Goal: Task Accomplishment & Management: Manage account settings

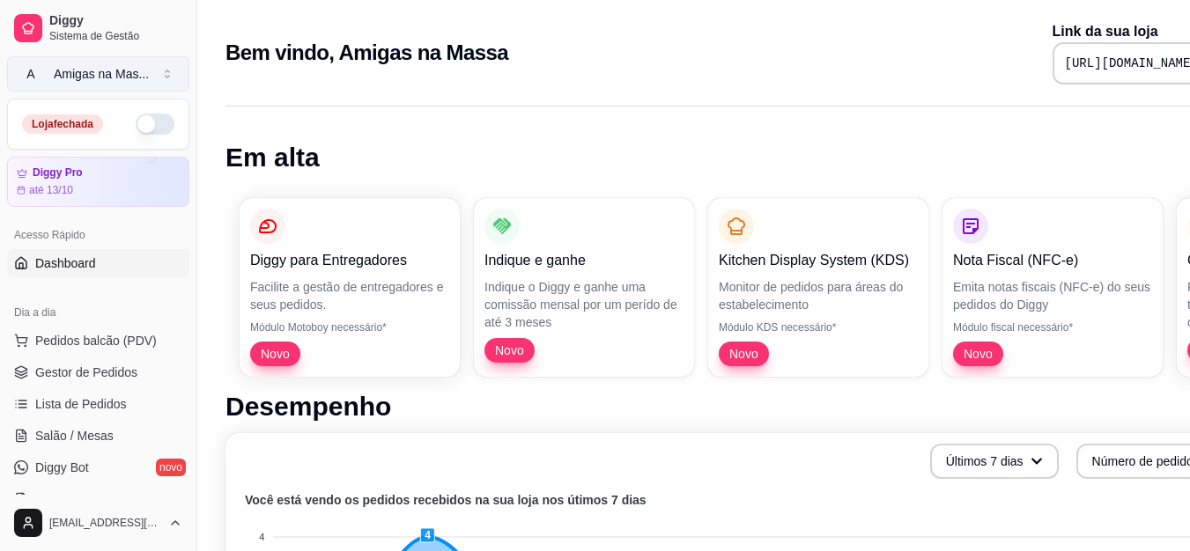
click at [61, 79] on div "Amigas na Mas ..." at bounding box center [101, 74] width 95 height 18
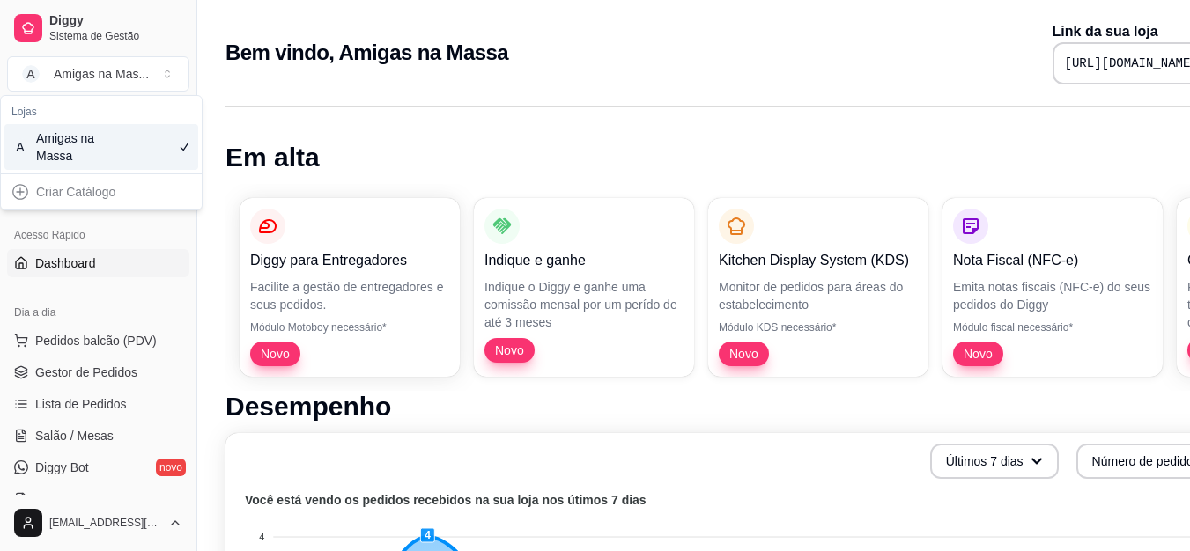
click at [1171, 65] on pre "[URL][DOMAIN_NAME]" at bounding box center [1131, 64] width 133 height 18
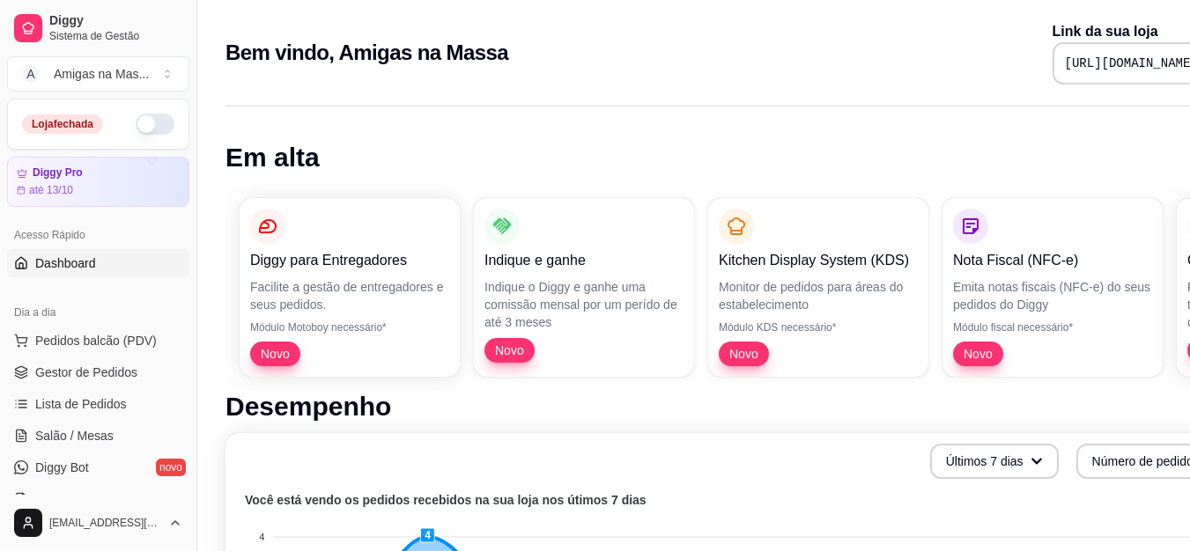
click at [1176, 59] on pre "[URL][DOMAIN_NAME]" at bounding box center [1131, 64] width 133 height 18
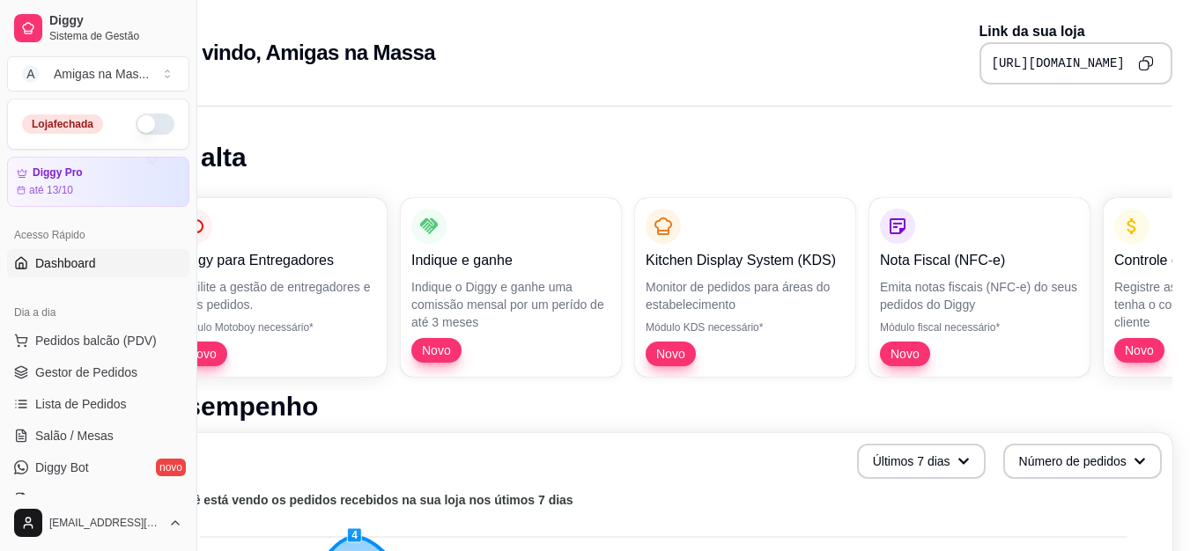
scroll to position [0, 79]
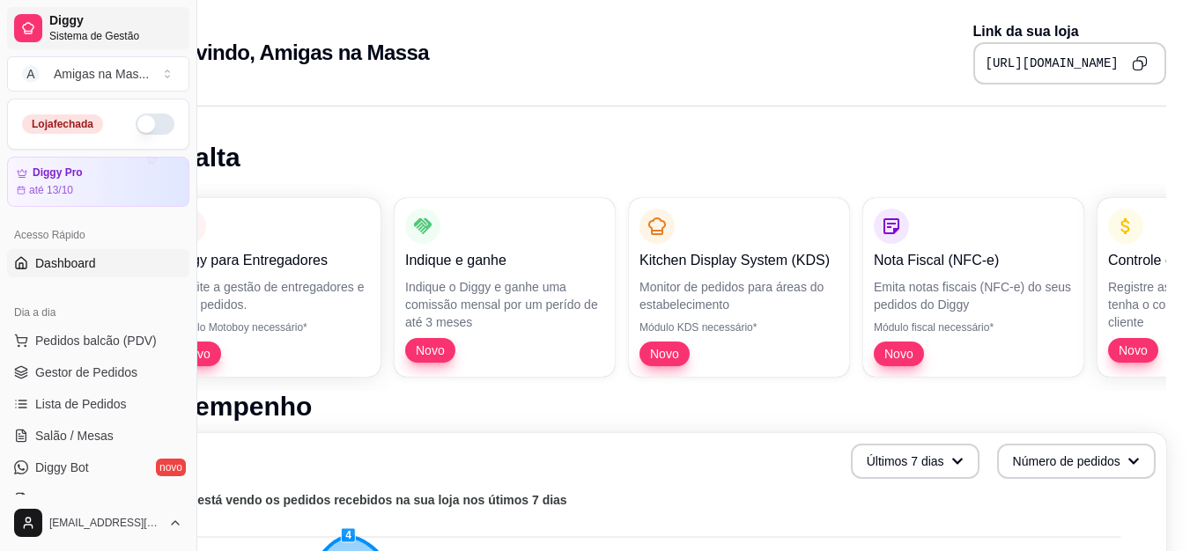
click at [136, 21] on span "Diggy" at bounding box center [115, 21] width 133 height 16
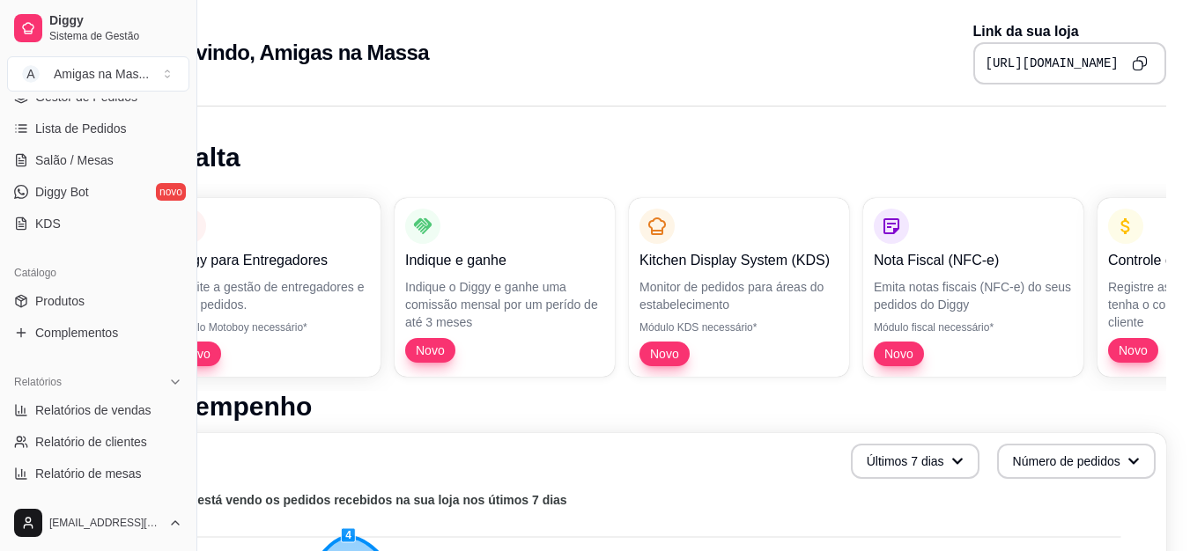
scroll to position [317, 0]
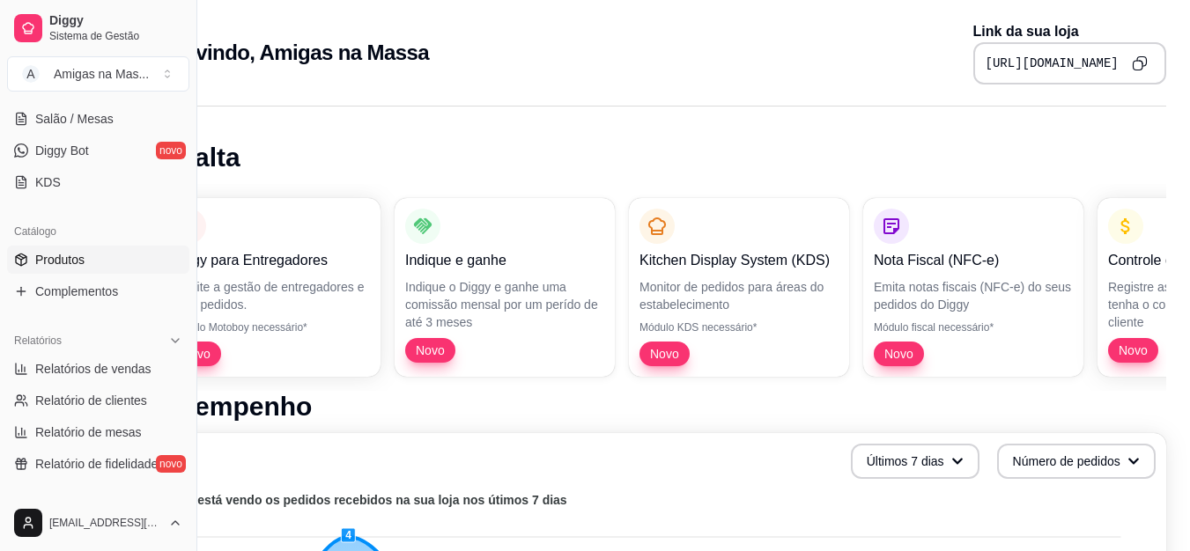
click at [78, 271] on link "Produtos" at bounding box center [98, 260] width 182 height 28
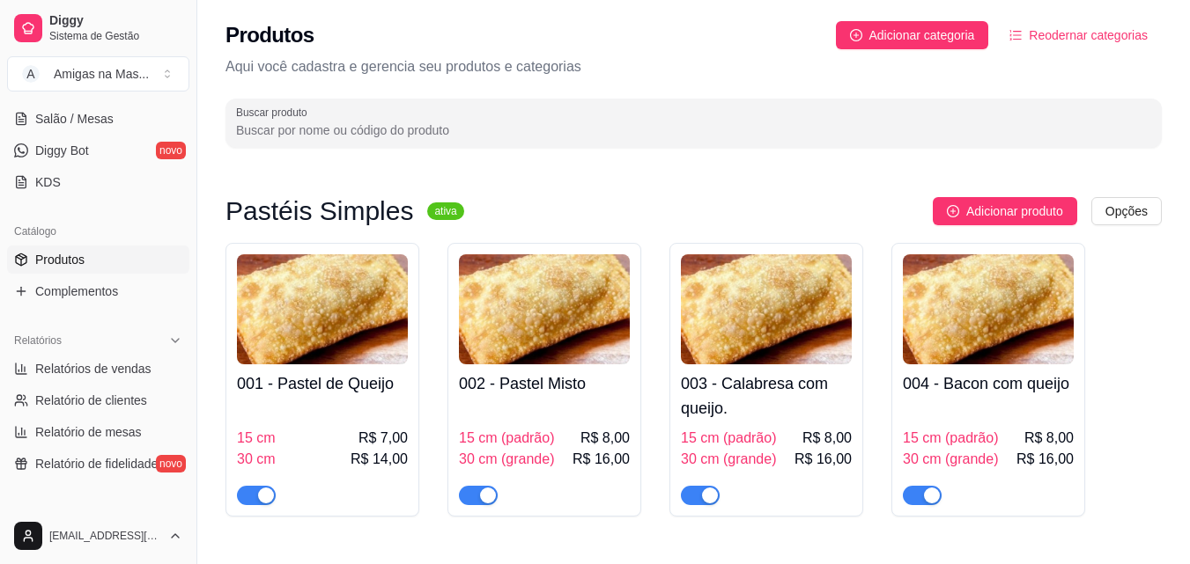
click at [343, 392] on h4 "001 - Pastel de Queijo" at bounding box center [322, 384] width 171 height 25
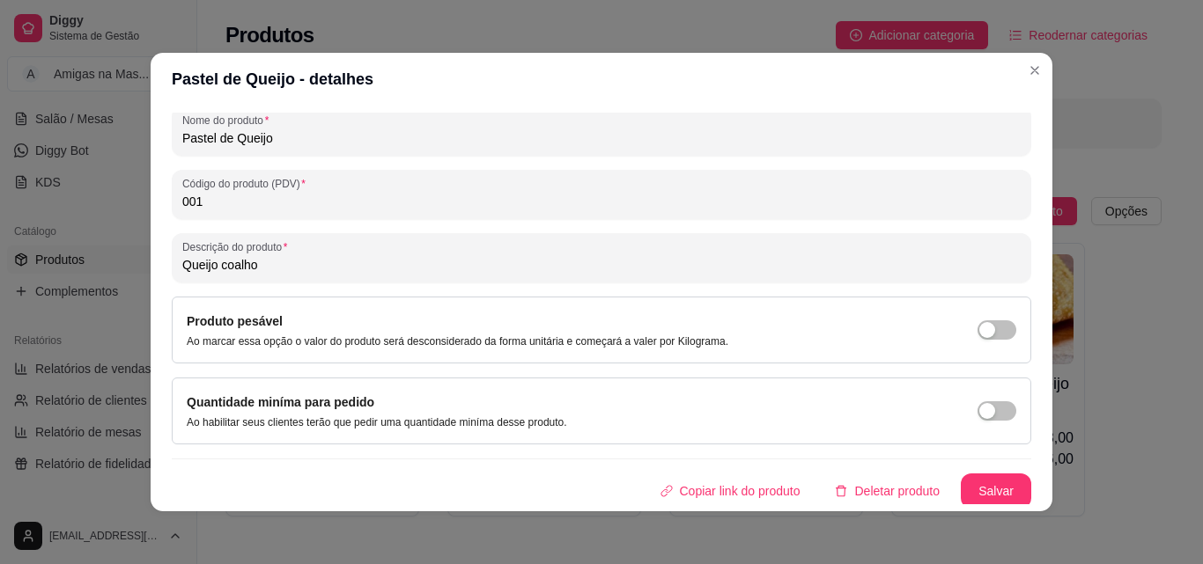
scroll to position [251, 0]
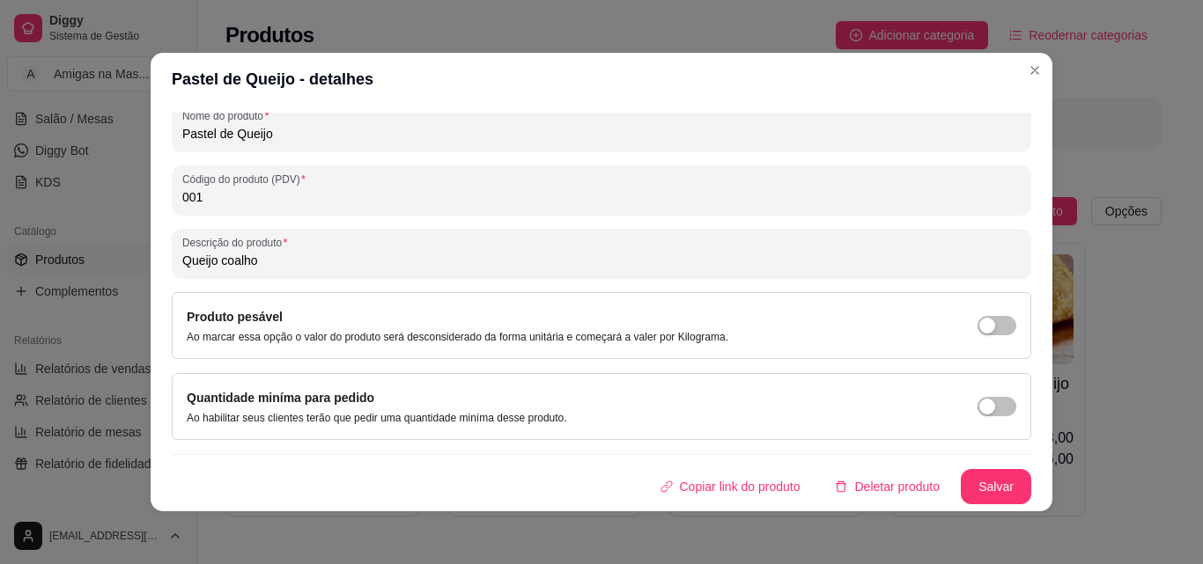
click at [261, 259] on input "Queijo coalho" at bounding box center [601, 261] width 838 height 18
type input "Queijo coalho, milho verde"
click at [990, 480] on button "Salvar" at bounding box center [996, 487] width 69 height 34
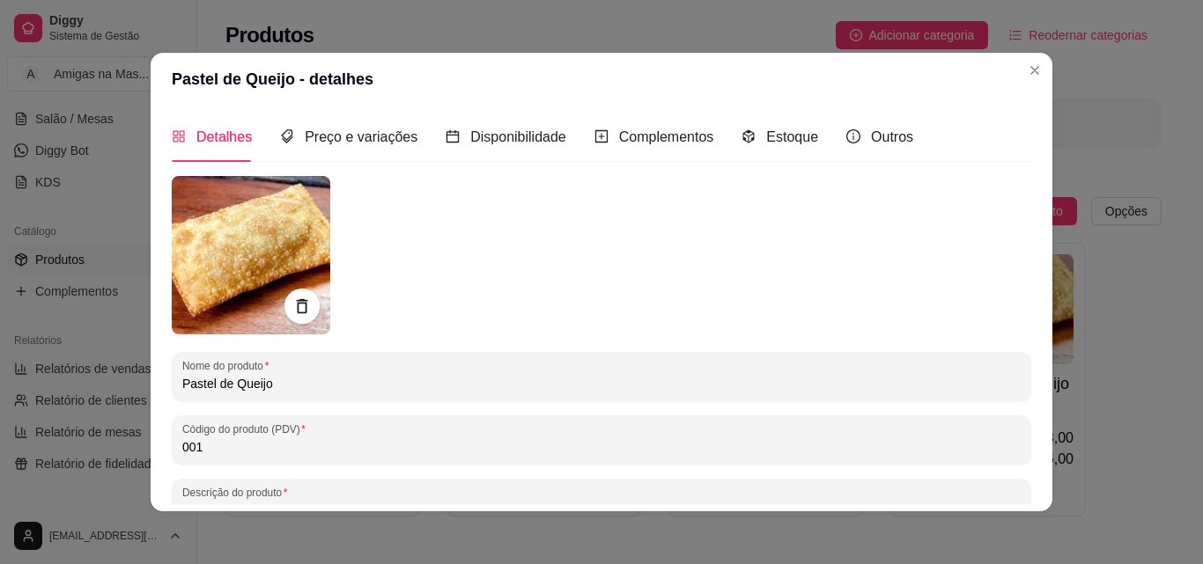
scroll to position [0, 0]
click at [373, 130] on span "Preço e variações" at bounding box center [361, 137] width 113 height 15
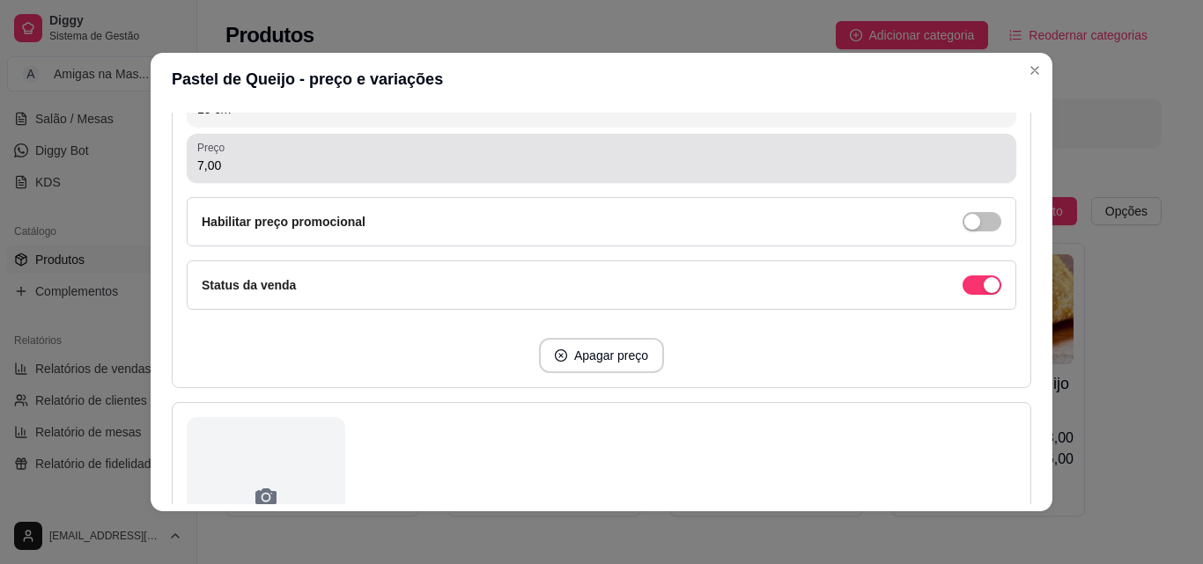
scroll to position [423, 0]
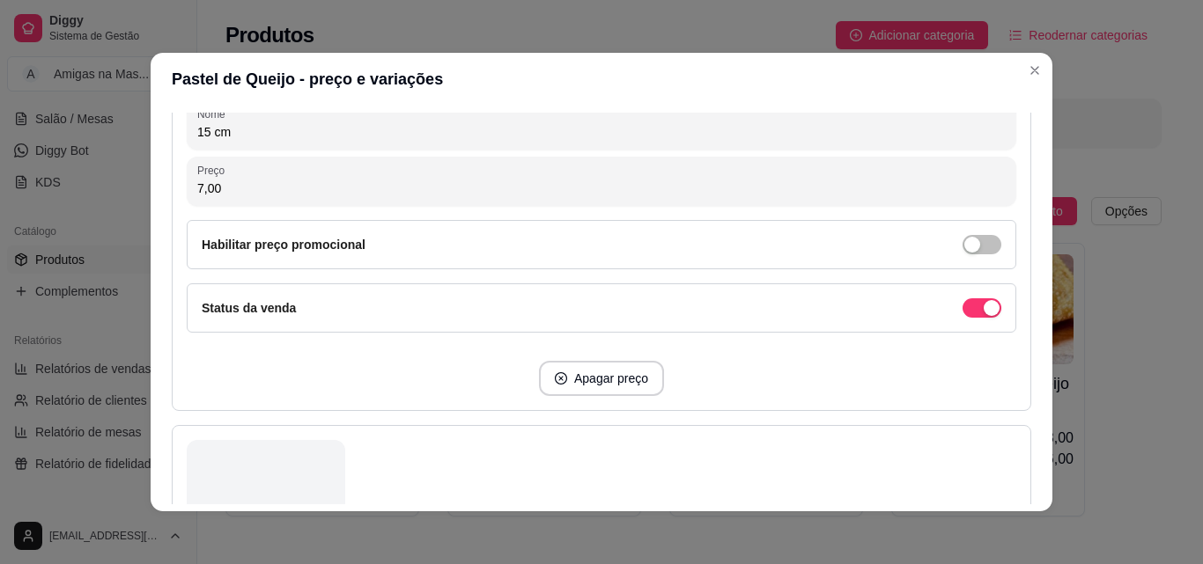
click at [294, 182] on input "7,00" at bounding box center [601, 189] width 808 height 18
type input "8,00"
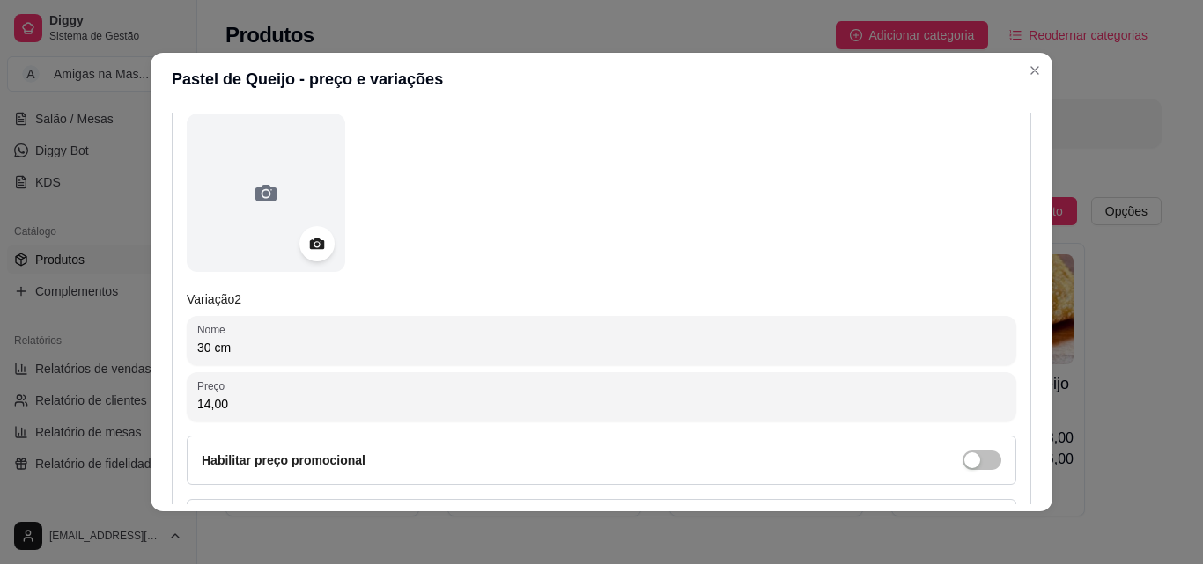
scroll to position [775, 0]
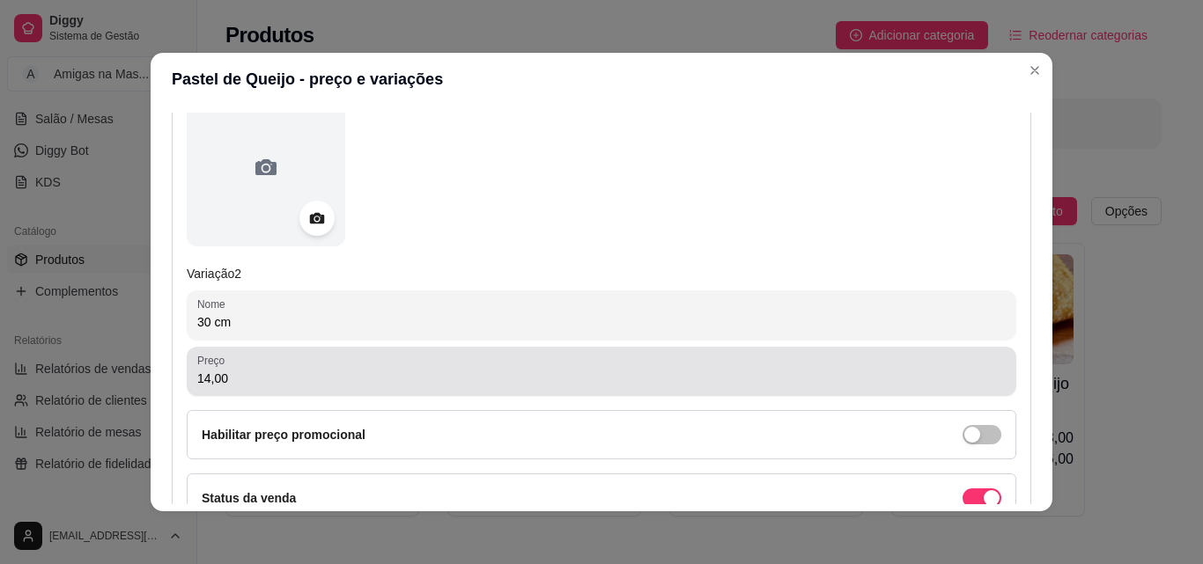
click at [273, 391] on div "Preço 14,00" at bounding box center [601, 371] width 829 height 49
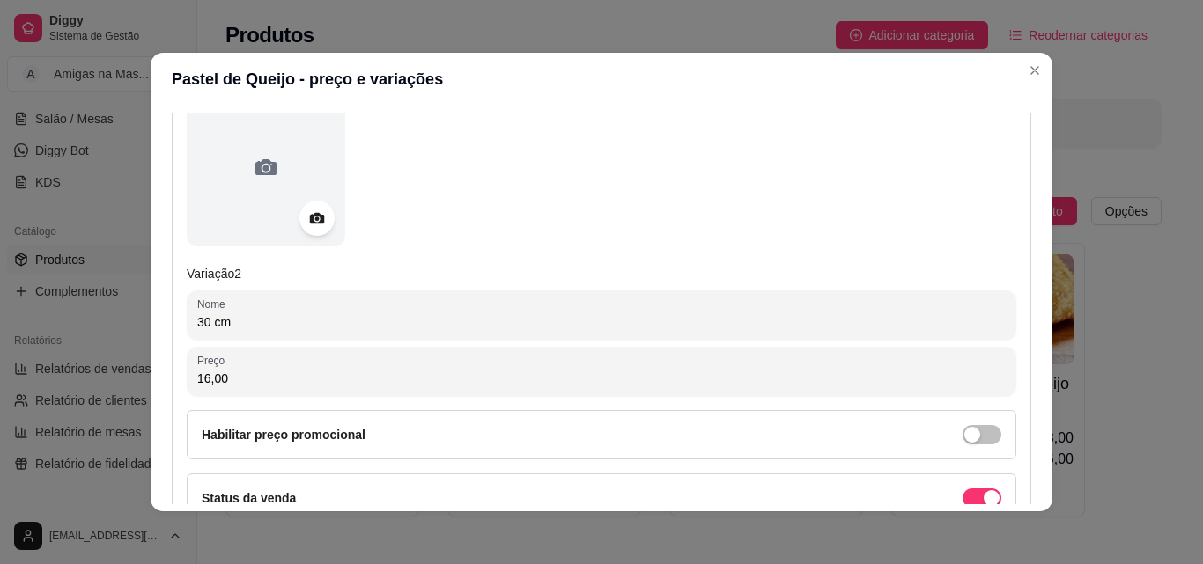
type input "16,00"
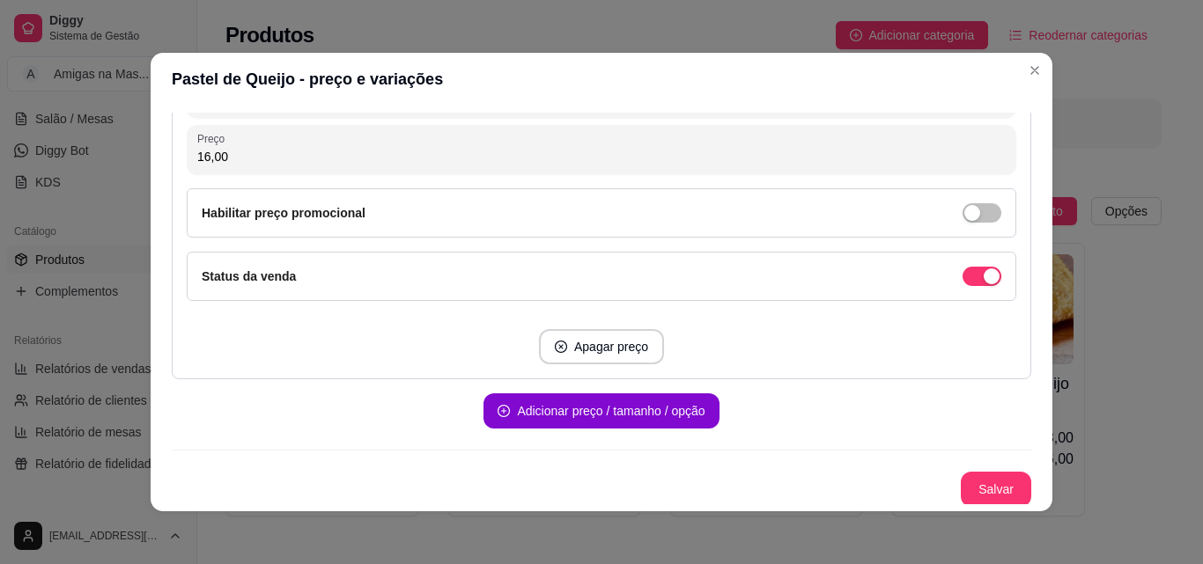
scroll to position [999, 0]
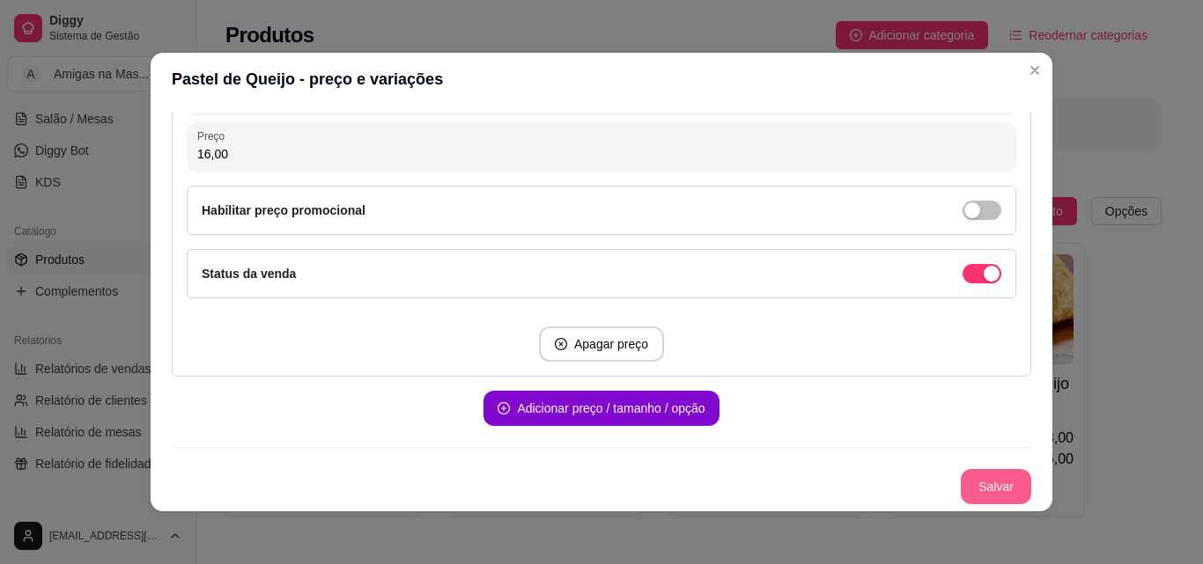
click at [961, 488] on button "Salvar" at bounding box center [996, 486] width 70 height 35
click at [972, 490] on button "Salvar" at bounding box center [996, 487] width 69 height 34
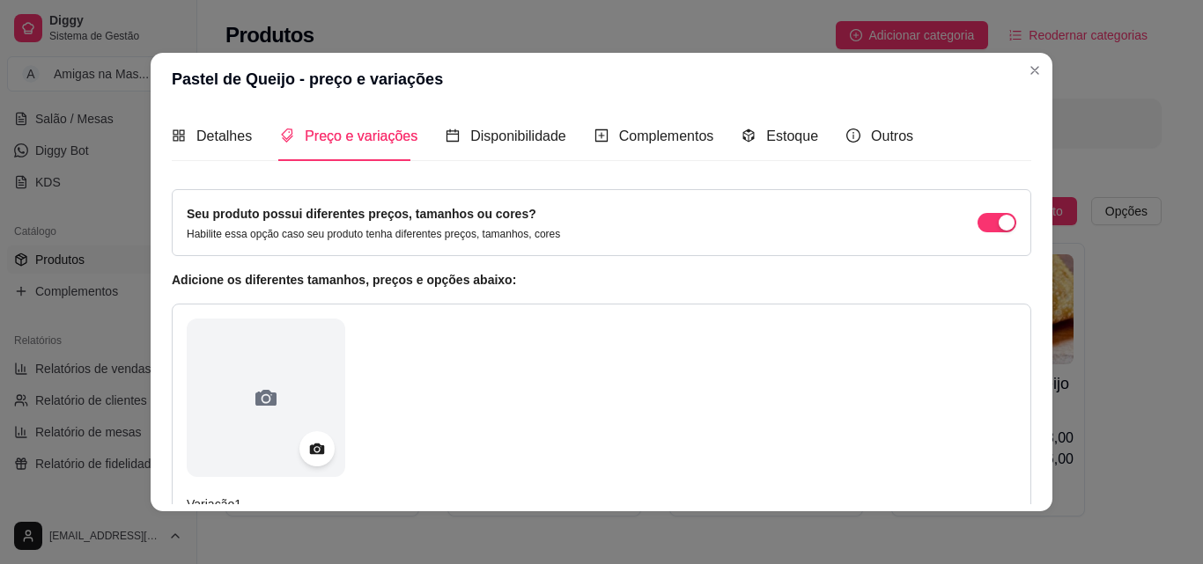
scroll to position [0, 0]
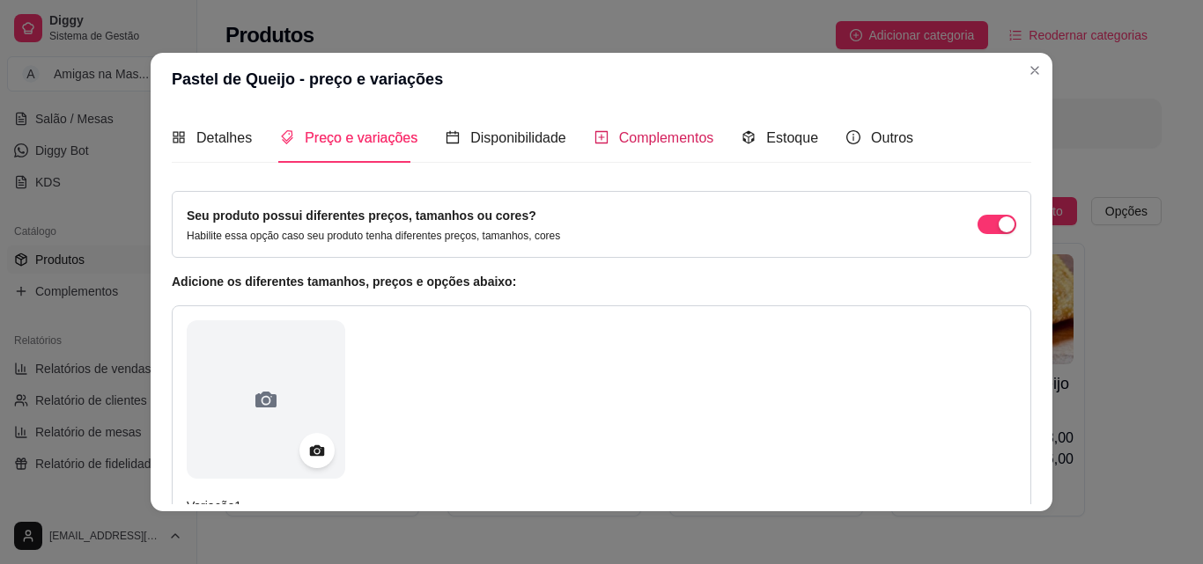
click at [626, 138] on span "Complementos" at bounding box center [666, 137] width 95 height 15
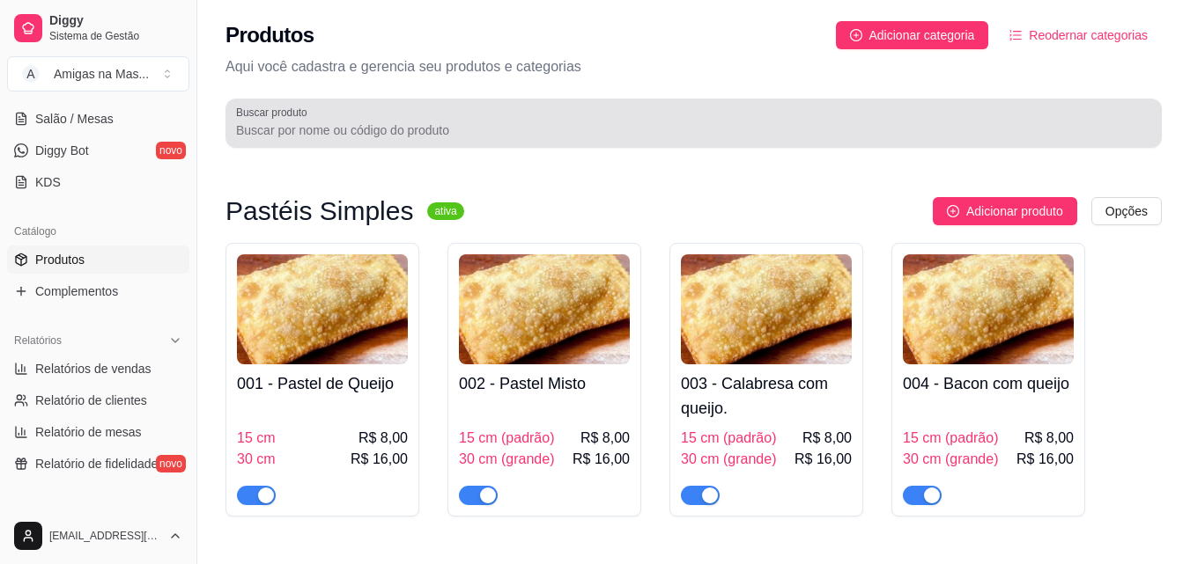
click at [698, 121] on div at bounding box center [693, 123] width 915 height 35
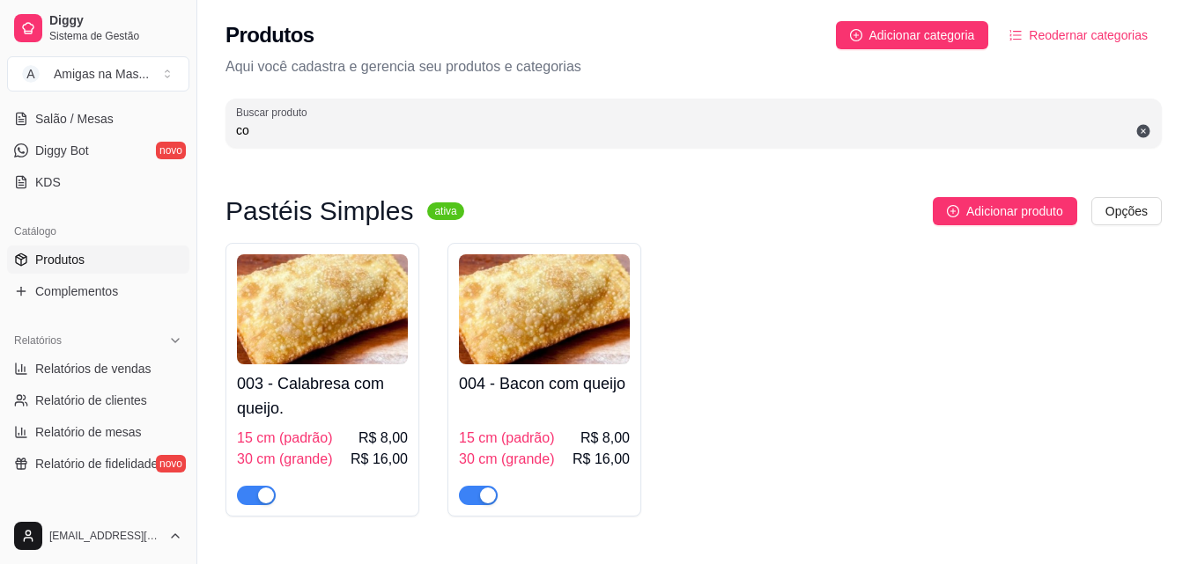
type input "c"
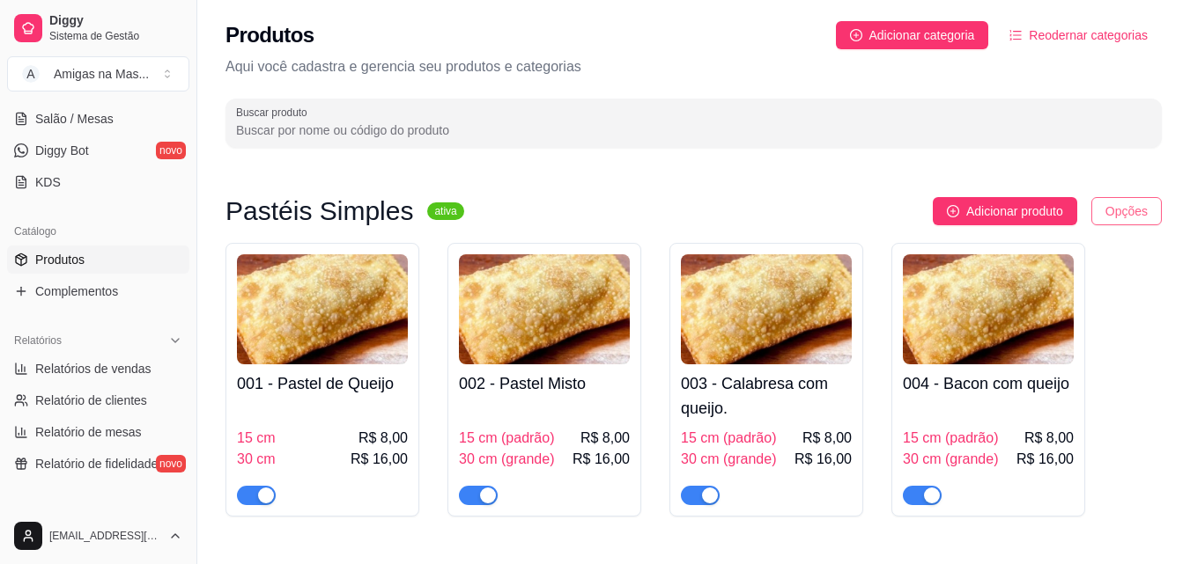
click at [1105, 214] on html "Diggy Sistema de Gestão A Amigas na Mas ... Loja fechada Diggy Pro até 13/10 Ac…" at bounding box center [595, 282] width 1190 height 564
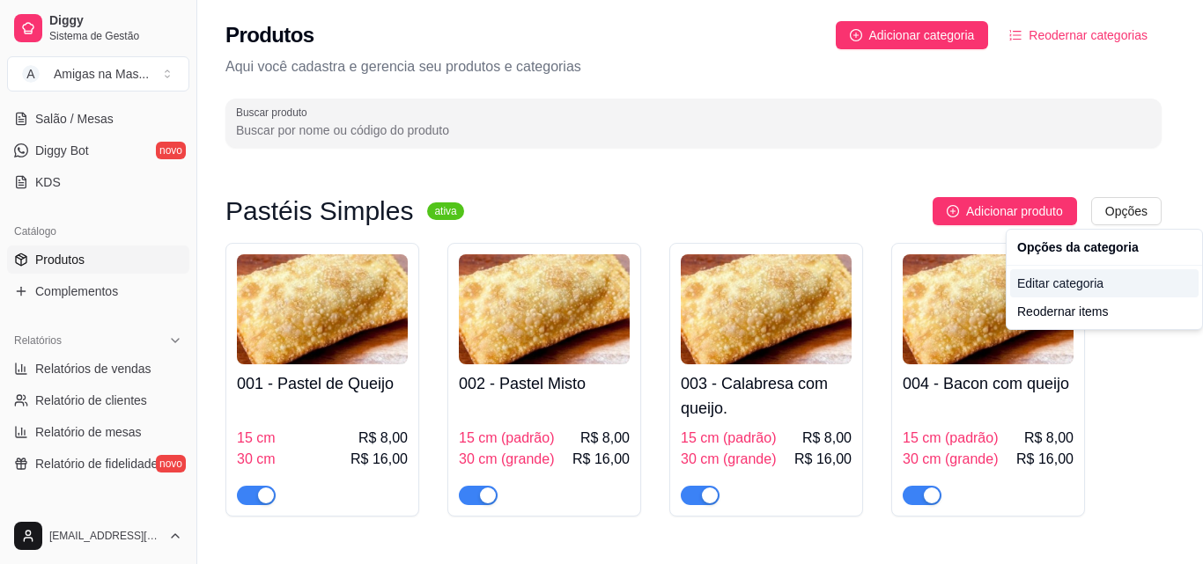
click at [1028, 287] on div "Editar categoria" at bounding box center [1104, 283] width 188 height 28
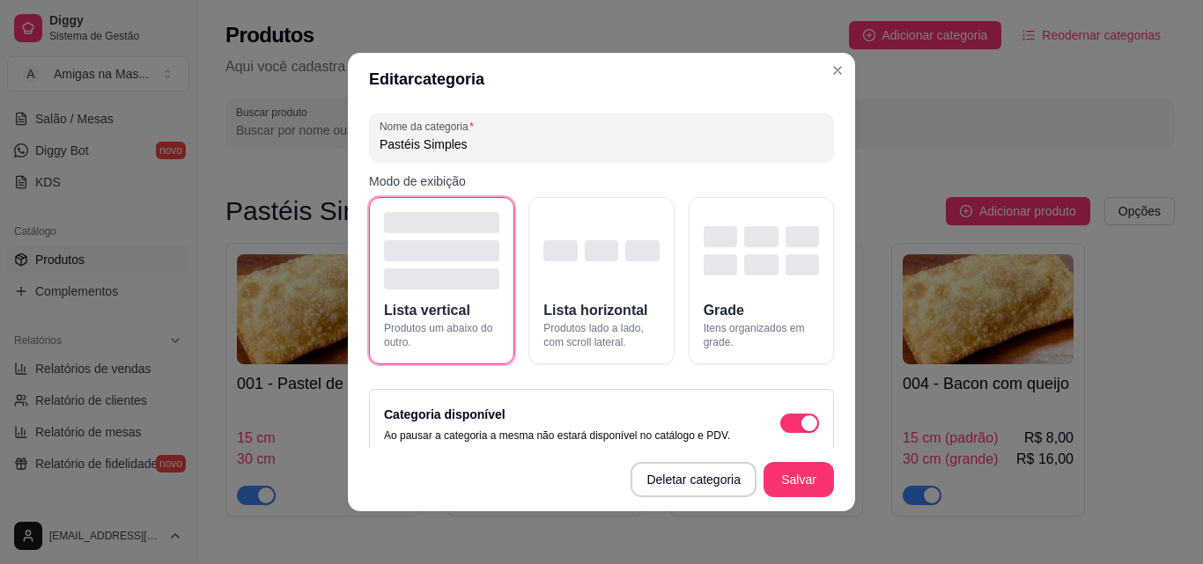
click at [571, 145] on input "Pastéis Simples" at bounding box center [602, 145] width 444 height 18
type input "Pastéis Clássicos da Massa"
click at [797, 474] on button "Salvar" at bounding box center [798, 480] width 69 height 34
click at [566, 305] on span "Lista horizontal" at bounding box center [595, 310] width 104 height 21
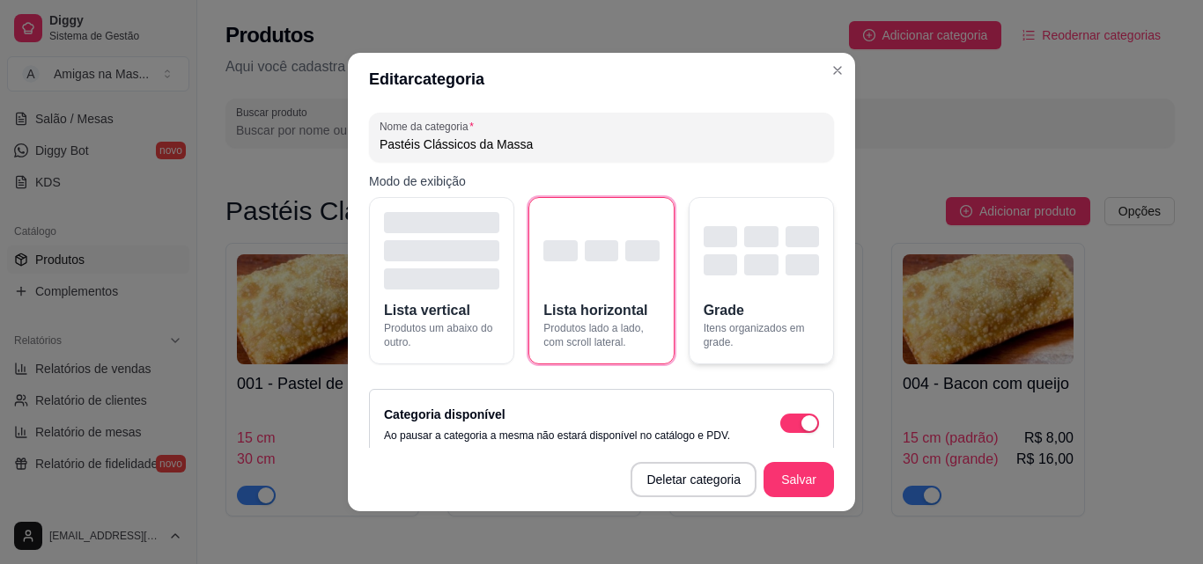
click at [744, 271] on div "button" at bounding box center [760, 264] width 33 height 21
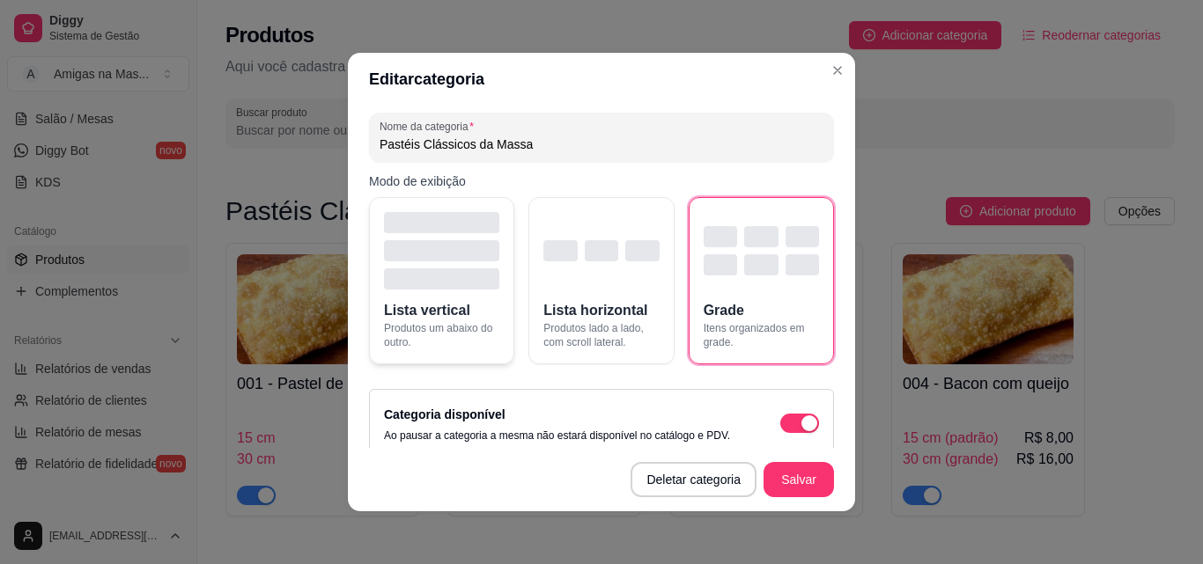
click at [393, 266] on div "button" at bounding box center [441, 250] width 115 height 77
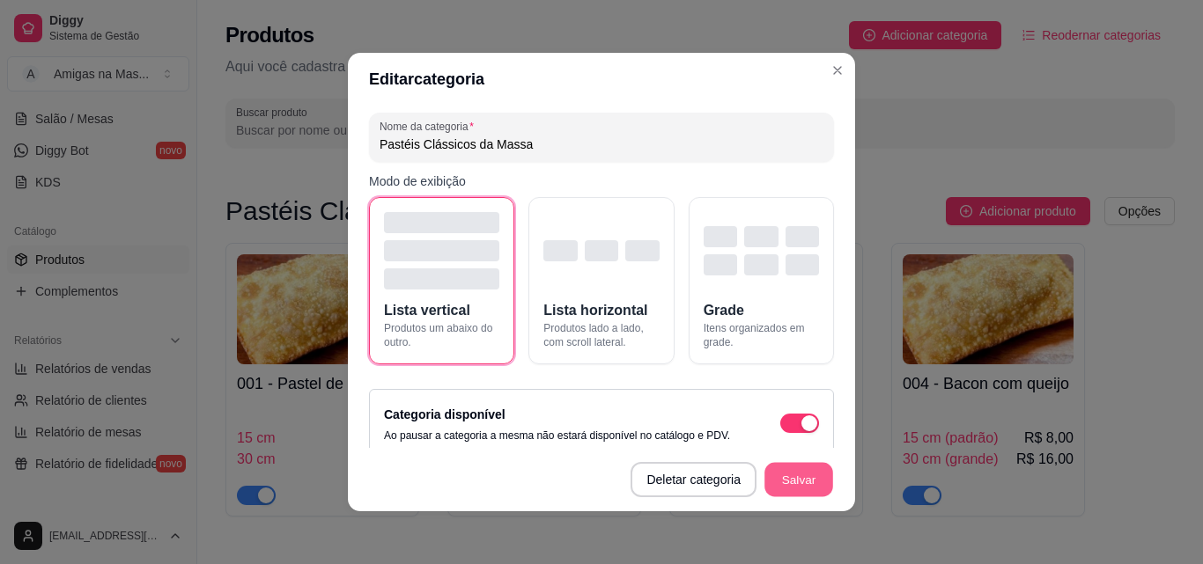
click at [788, 475] on button "Salvar" at bounding box center [798, 480] width 69 height 34
click at [787, 475] on button "Salvar" at bounding box center [798, 480] width 69 height 34
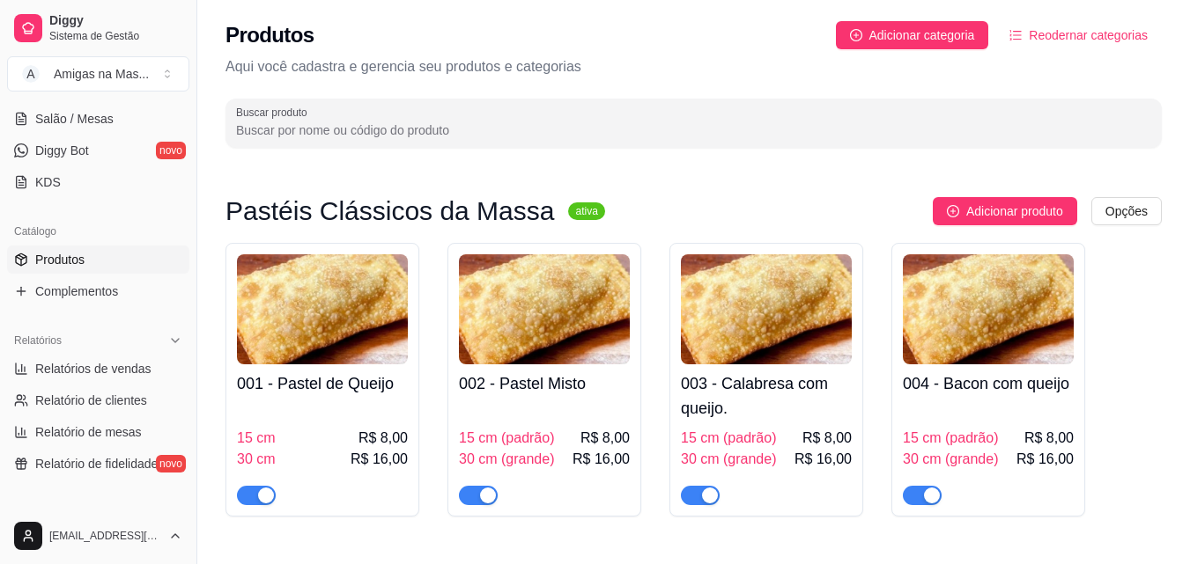
click at [568, 436] on div "15 cm (padrão) R$ 8,00" at bounding box center [544, 438] width 171 height 21
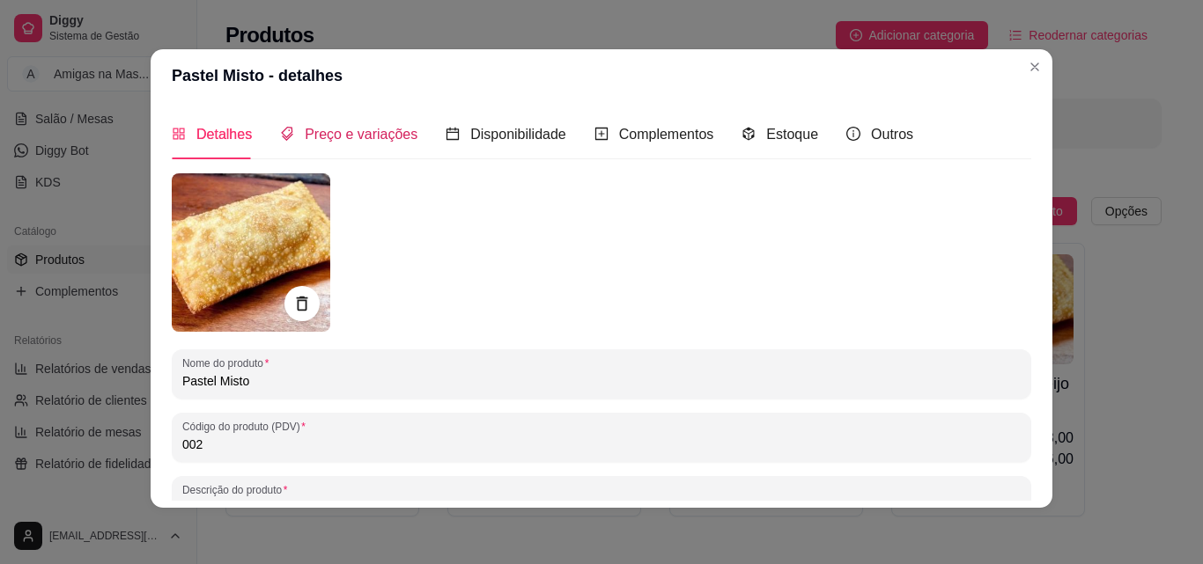
click at [326, 130] on span "Preço e variações" at bounding box center [361, 134] width 113 height 15
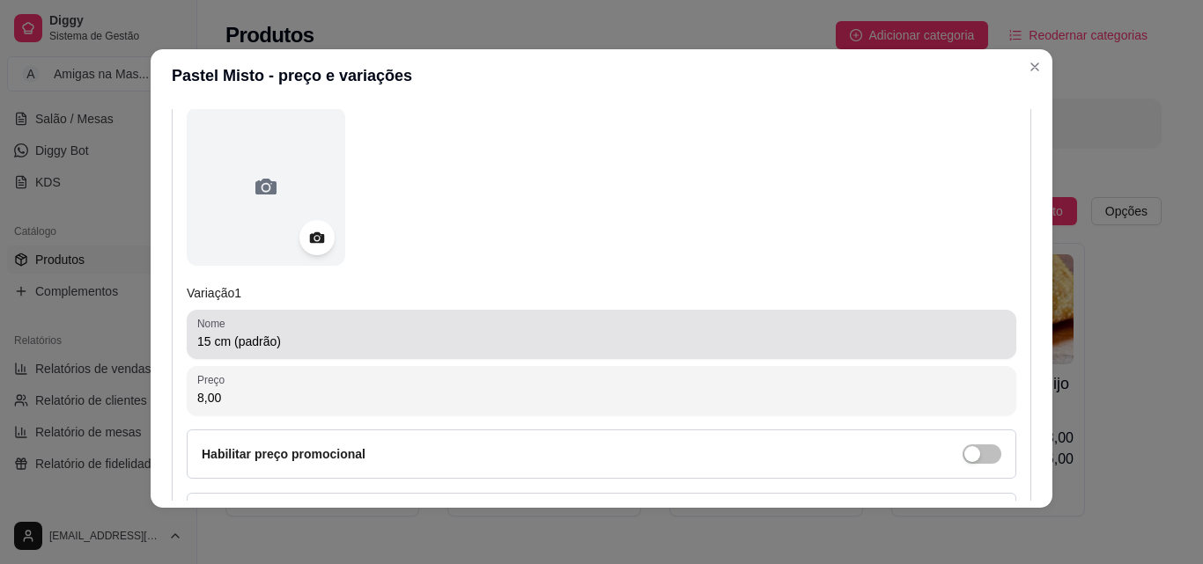
scroll to position [211, 0]
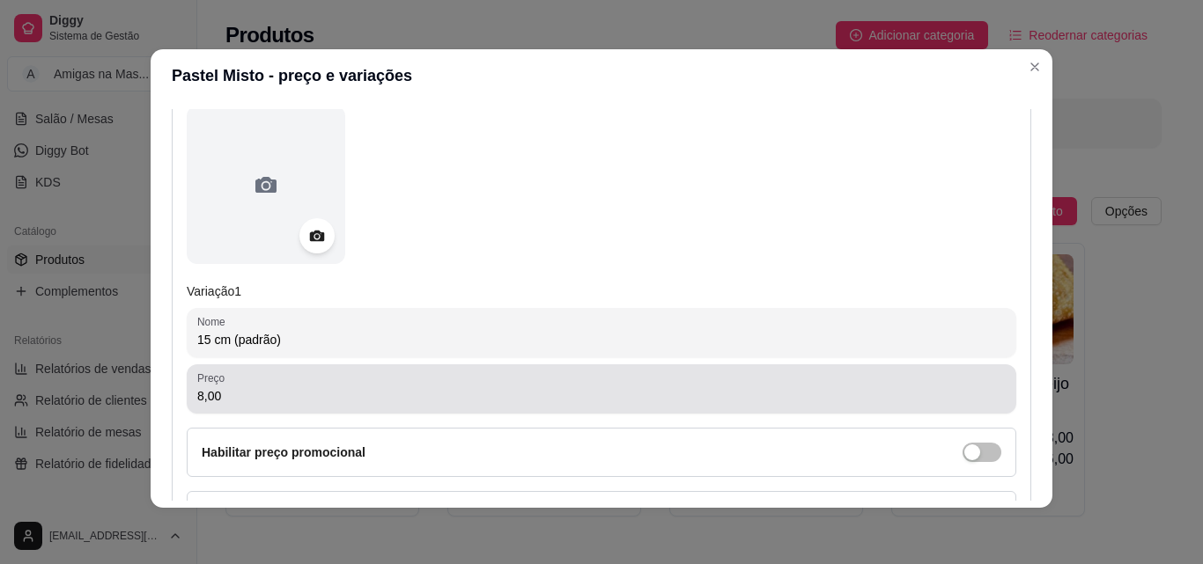
click at [345, 379] on div "8,00" at bounding box center [601, 389] width 808 height 35
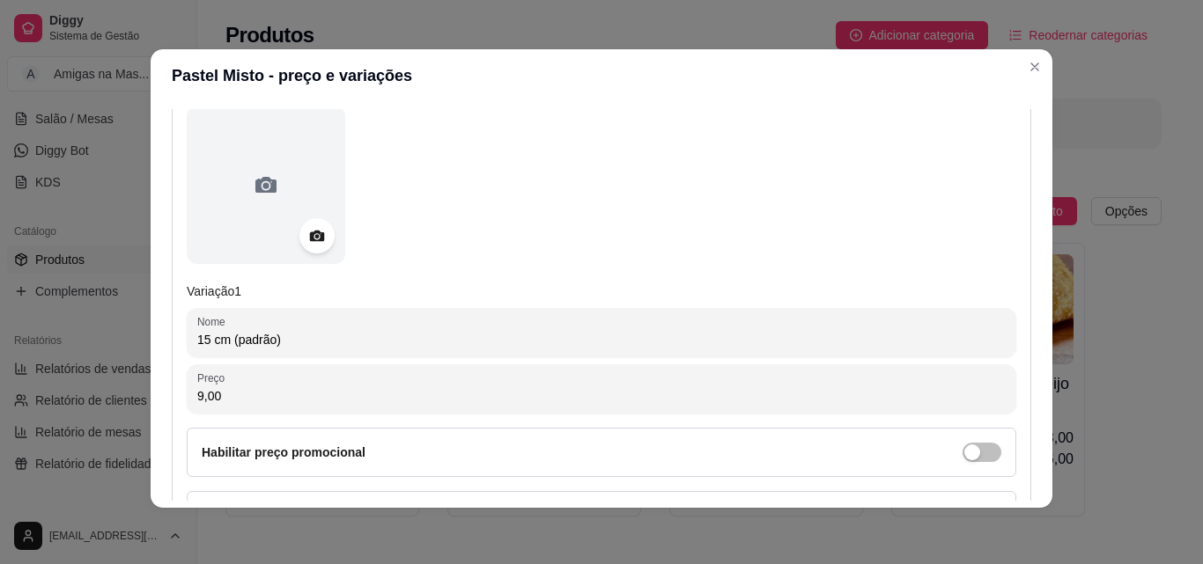
type input "9,00"
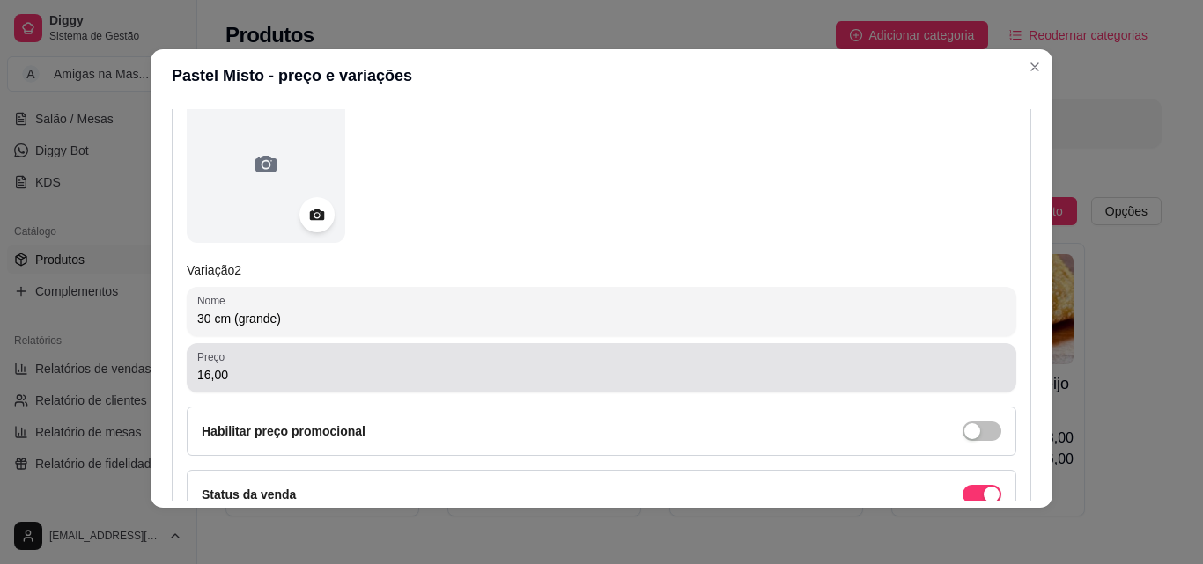
click at [547, 362] on div "16,00" at bounding box center [601, 367] width 808 height 35
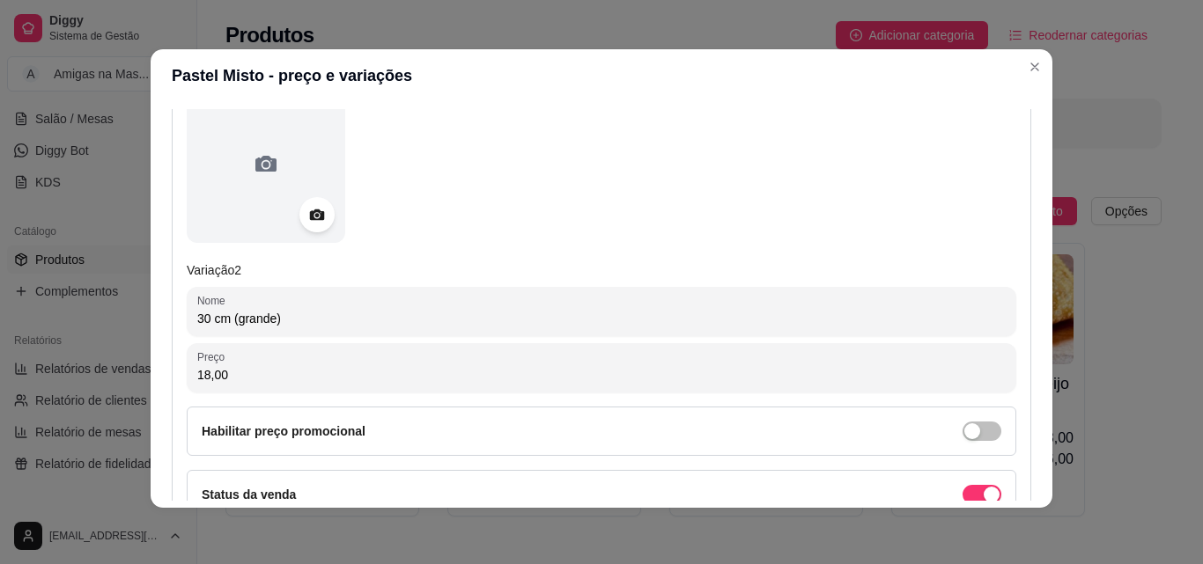
type input "18,00"
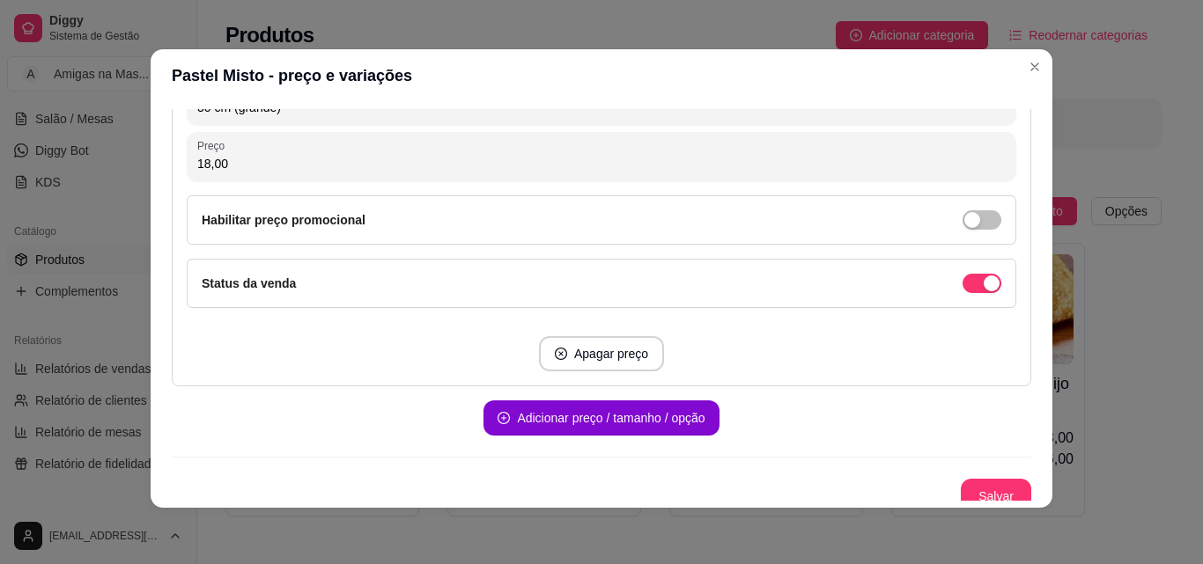
scroll to position [999, 0]
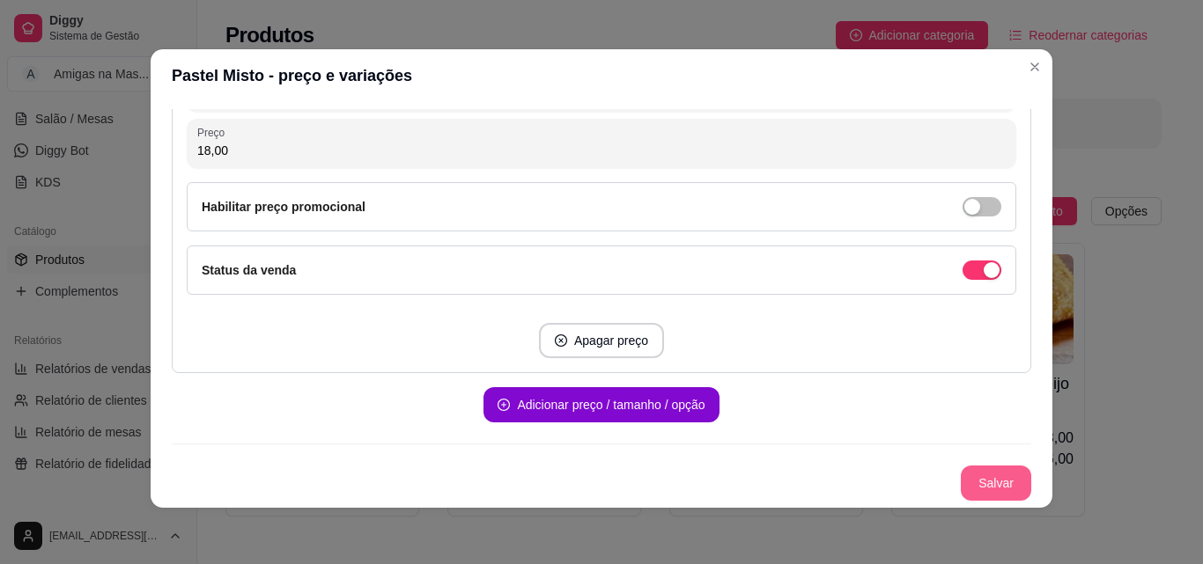
click at [973, 480] on button "Salvar" at bounding box center [996, 483] width 70 height 35
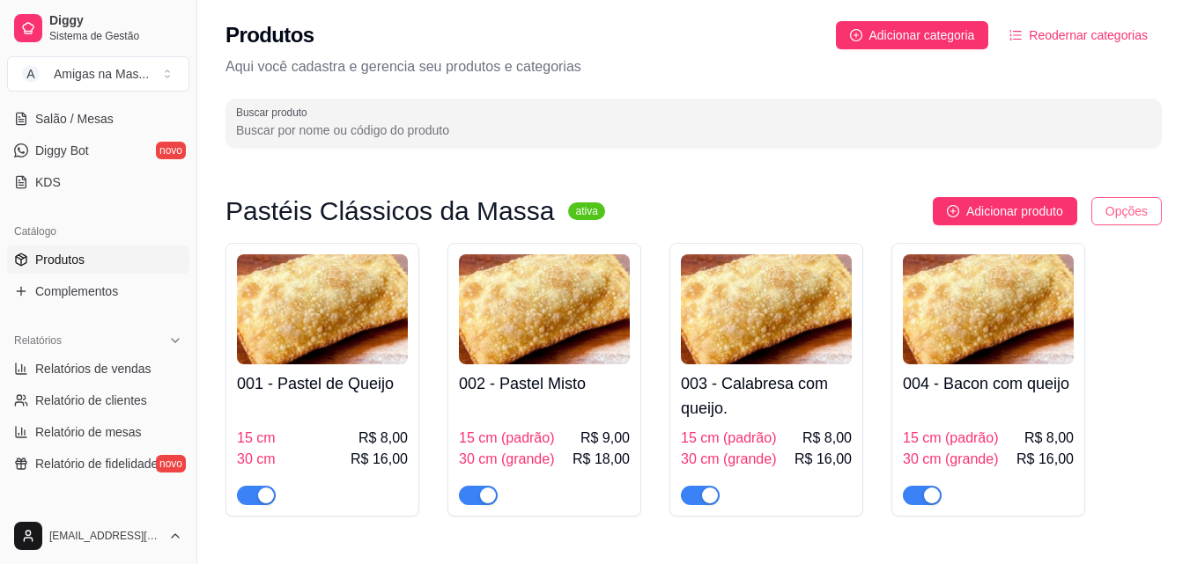
click at [1123, 215] on html "Diggy Sistema de Gestão A Amigas na Mas ... Loja fechada Diggy Pro até 13/10 Ac…" at bounding box center [595, 282] width 1190 height 564
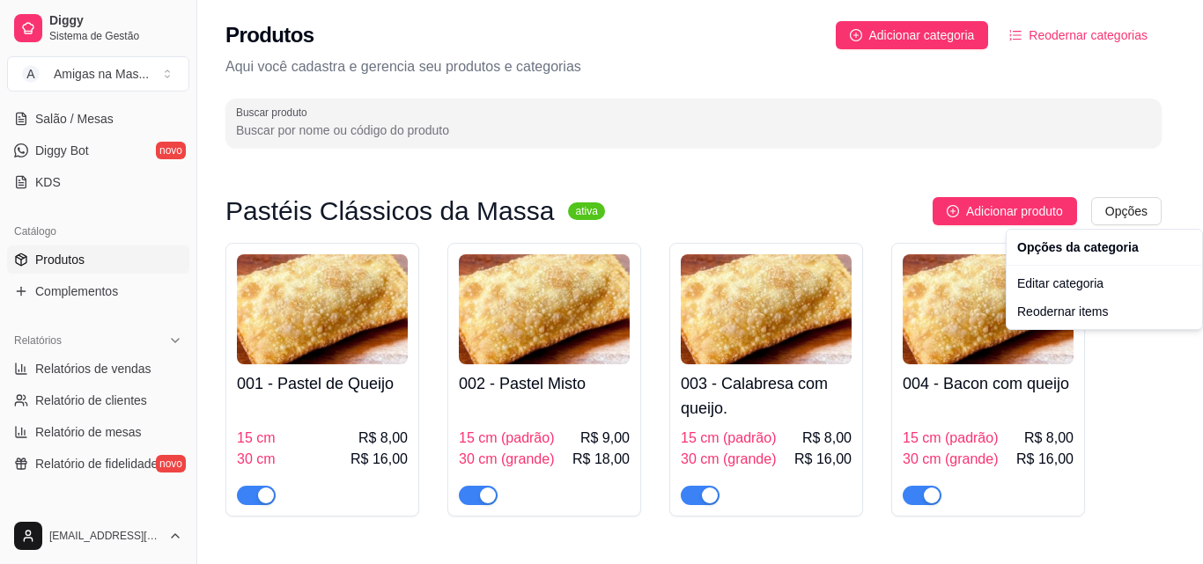
click at [1089, 168] on html "Diggy Sistema de Gestão A Amigas na Mas ... Loja fechada Diggy Pro até 13/10 Ac…" at bounding box center [601, 282] width 1203 height 564
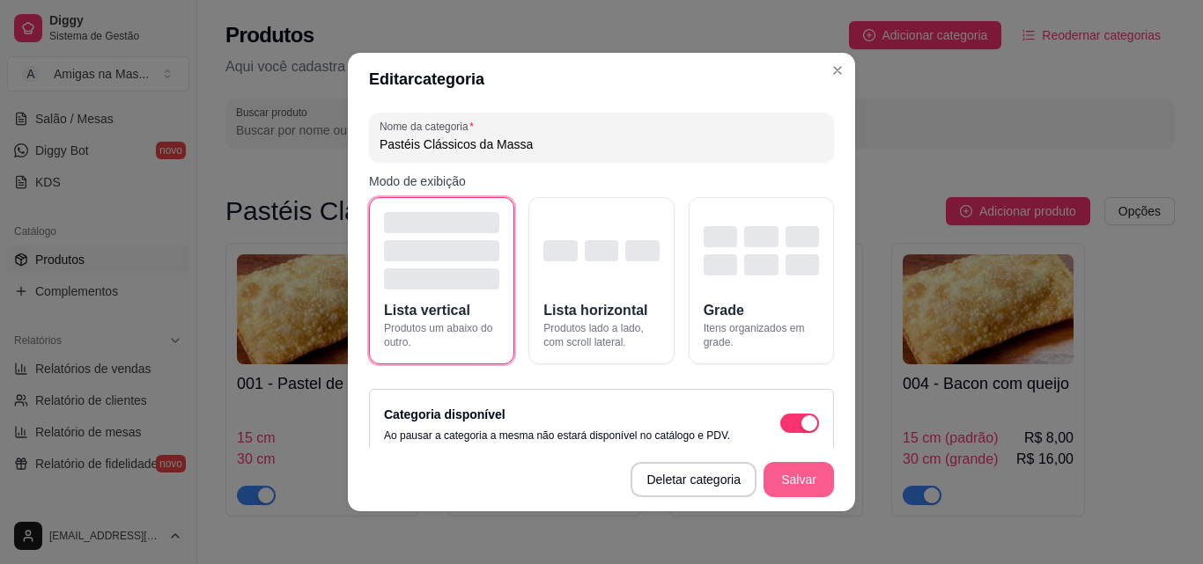
click at [792, 482] on button "Salvar" at bounding box center [798, 479] width 70 height 35
